Goal: Information Seeking & Learning: Find specific page/section

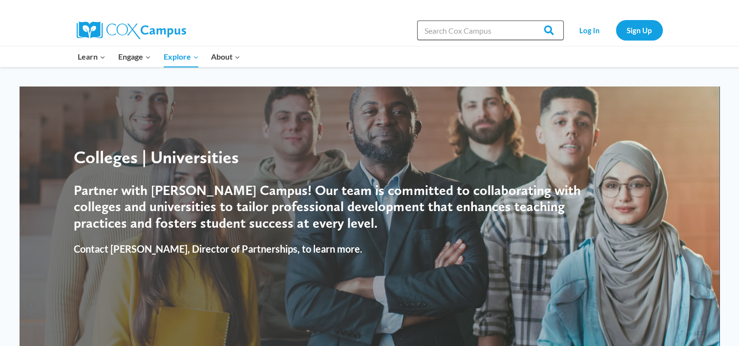
click at [447, 28] on input "Search in [URL][DOMAIN_NAME]" at bounding box center [490, 31] width 147 height 20
type input "Literacy"
click at [525, 21] on input "Search" at bounding box center [544, 31] width 38 height 20
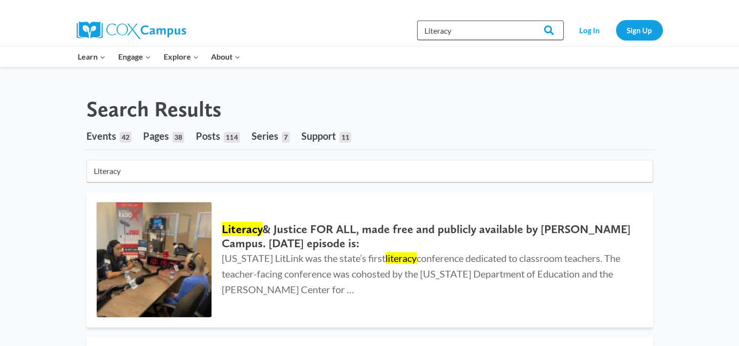
click at [457, 34] on input "Literacy" at bounding box center [490, 31] width 147 height 20
type input "L"
type input "Oral Lanuage"
click at [525, 21] on input "Search" at bounding box center [544, 31] width 38 height 20
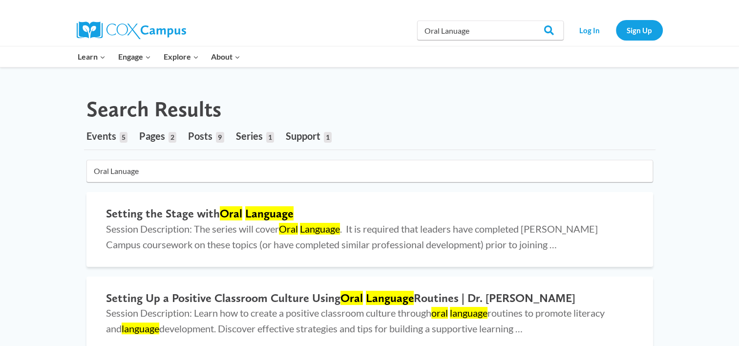
click at [152, 137] on span "Pages" at bounding box center [152, 136] width 26 height 12
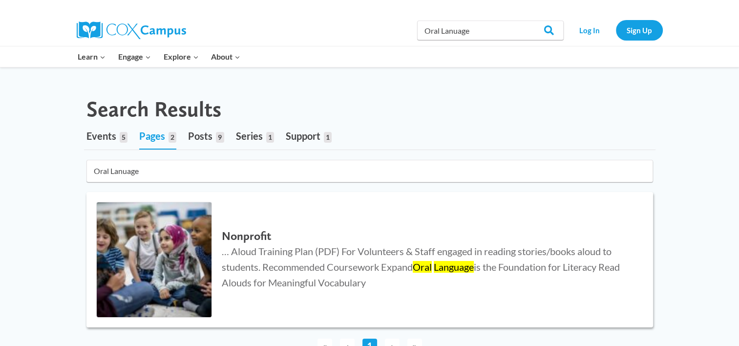
click at [440, 264] on mark "Language" at bounding box center [454, 267] width 40 height 12
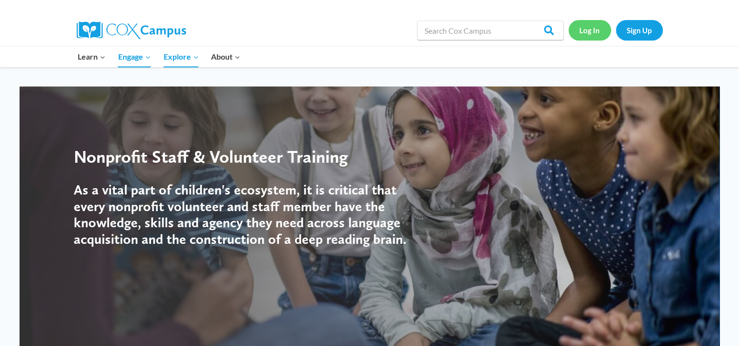
click at [592, 33] on link "Log In" at bounding box center [589, 30] width 42 height 20
